Goal: Check status: Check status

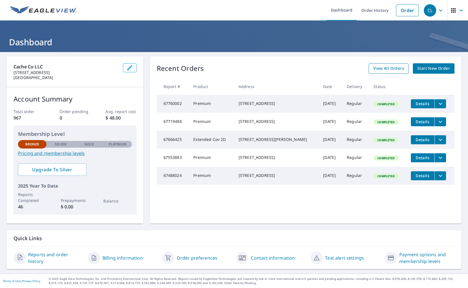
click at [381, 67] on span "View All Orders" at bounding box center [388, 68] width 31 height 7
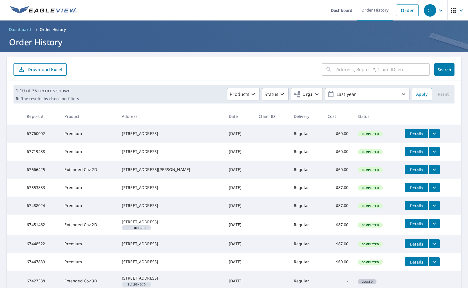
click at [357, 70] on input "text" at bounding box center [382, 70] width 93 height 16
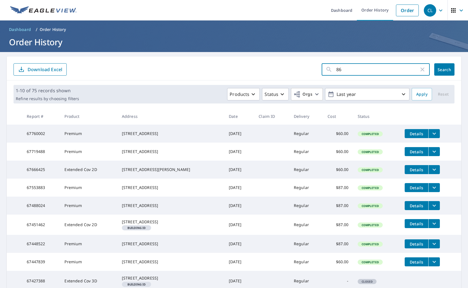
type input "860"
click at [444, 69] on button "Search" at bounding box center [444, 69] width 20 height 12
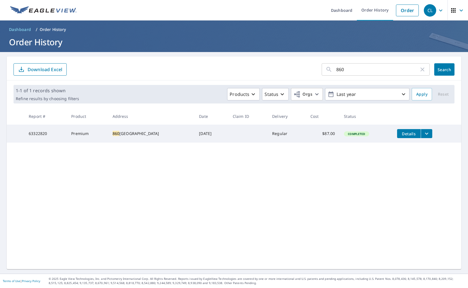
click at [414, 137] on button "Details" at bounding box center [409, 133] width 24 height 9
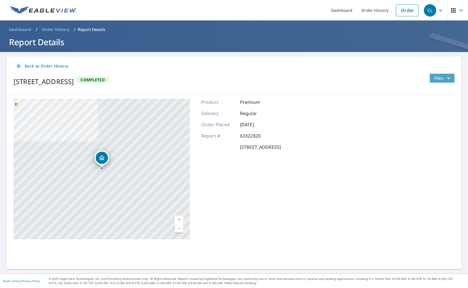
click at [441, 80] on span "Files" at bounding box center [443, 78] width 18 height 7
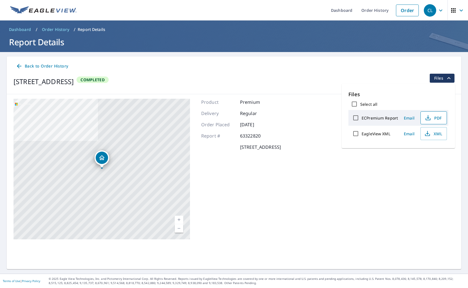
click at [429, 120] on icon "button" at bounding box center [427, 117] width 7 height 7
click at [335, 57] on div "Back to Order History [STREET_ADDRESS] Completed Files" at bounding box center [234, 76] width 454 height 38
